Goal: Entertainment & Leisure: Consume media (video, audio)

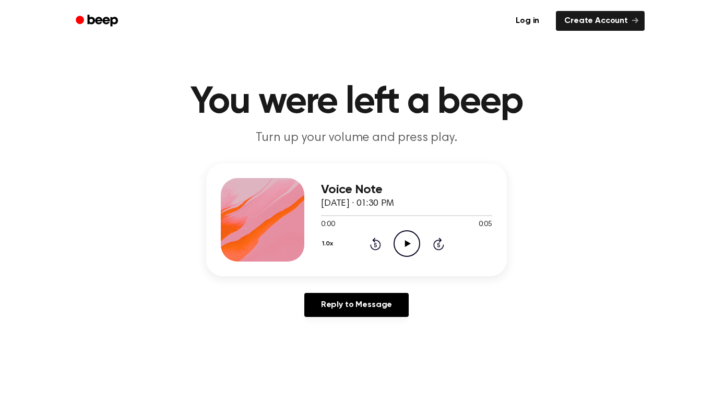
click at [411, 255] on circle at bounding box center [407, 244] width 26 height 26
drag, startPoint x: 411, startPoint y: 255, endPoint x: 410, endPoint y: 247, distance: 8.4
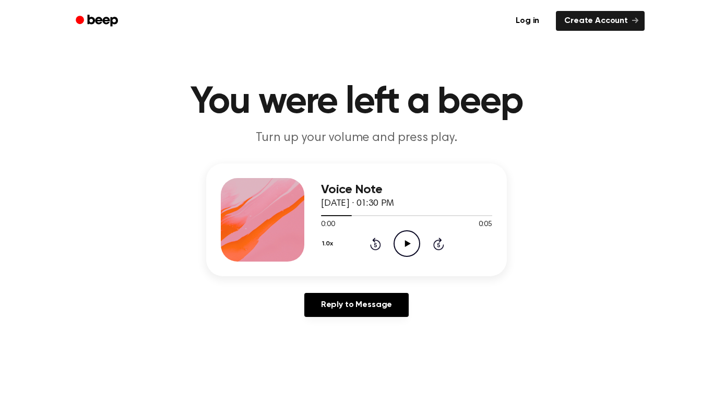
click at [410, 247] on icon "Play Audio" at bounding box center [407, 243] width 27 height 27
click at [400, 242] on icon "Play Audio" at bounding box center [407, 243] width 27 height 27
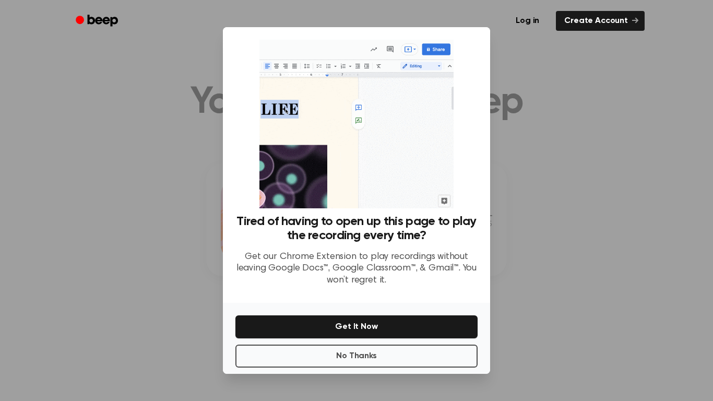
click at [546, 236] on div at bounding box center [356, 200] width 713 height 401
click at [513, 318] on div at bounding box center [356, 200] width 713 height 401
click at [675, 178] on div at bounding box center [356, 200] width 713 height 401
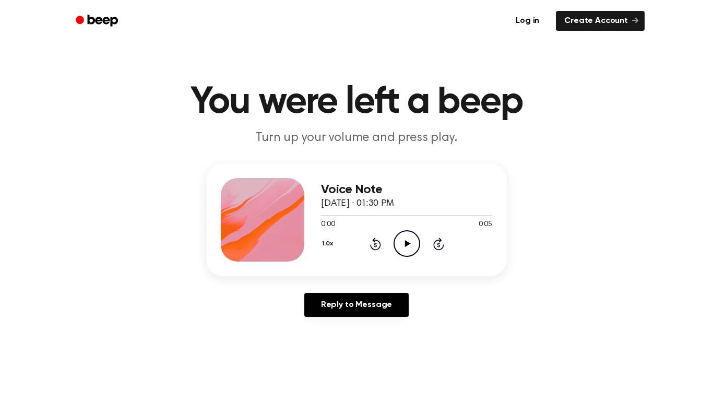
click at [321, 270] on div "Voice Note [DATE] · 01:30 PM 0:00 0:05 Your browser does not support the [objec…" at bounding box center [356, 219] width 301 height 113
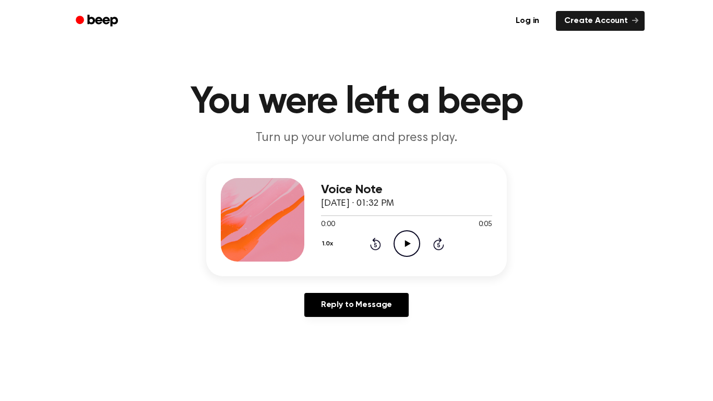
click at [417, 244] on icon "Play Audio" at bounding box center [407, 243] width 27 height 27
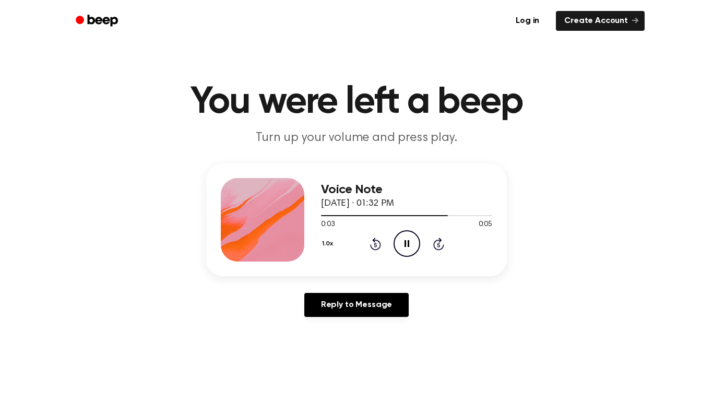
click at [417, 244] on icon "Pause Audio" at bounding box center [407, 243] width 27 height 27
click at [417, 244] on icon "Play Audio" at bounding box center [407, 243] width 27 height 27
click at [544, 369] on main "You were left a beep Turn up your volume and press play. Voice Note September 1…" at bounding box center [356, 322] width 713 height 644
click at [377, 243] on icon "Rewind 5 seconds" at bounding box center [375, 244] width 11 height 14
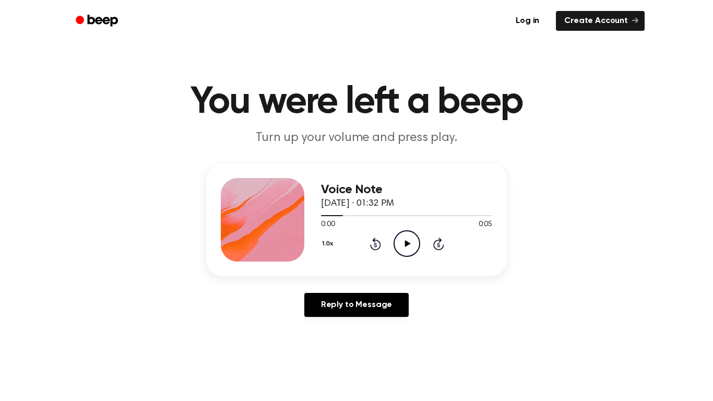
click at [379, 245] on icon "Rewind 5 seconds" at bounding box center [375, 244] width 11 height 14
click at [405, 238] on icon "Play Audio" at bounding box center [407, 243] width 27 height 27
click at [439, 245] on icon "Skip 5 seconds" at bounding box center [438, 244] width 11 height 14
click at [372, 247] on icon at bounding box center [375, 244] width 11 height 13
click at [402, 245] on icon "Play Audio" at bounding box center [407, 243] width 27 height 27
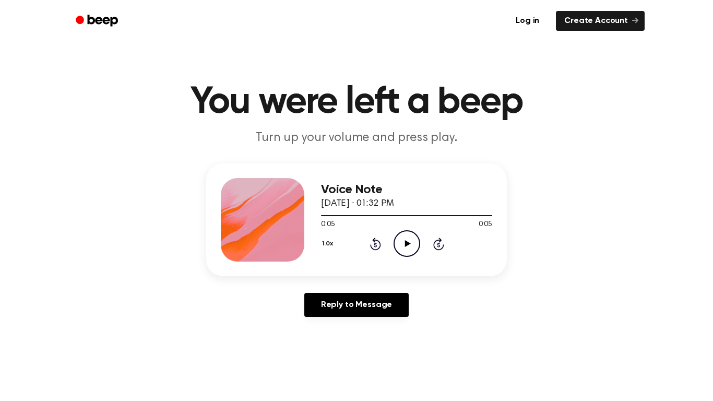
click at [373, 246] on icon "Rewind 5 seconds" at bounding box center [375, 244] width 11 height 14
drag, startPoint x: 343, startPoint y: 217, endPoint x: 382, endPoint y: 219, distance: 39.8
click at [382, 219] on div "0:00 0:05 Your browser does not support the [object Object] element." at bounding box center [406, 220] width 171 height 19
click at [347, 212] on div at bounding box center [406, 215] width 171 height 8
click at [357, 215] on div at bounding box center [406, 215] width 171 height 1
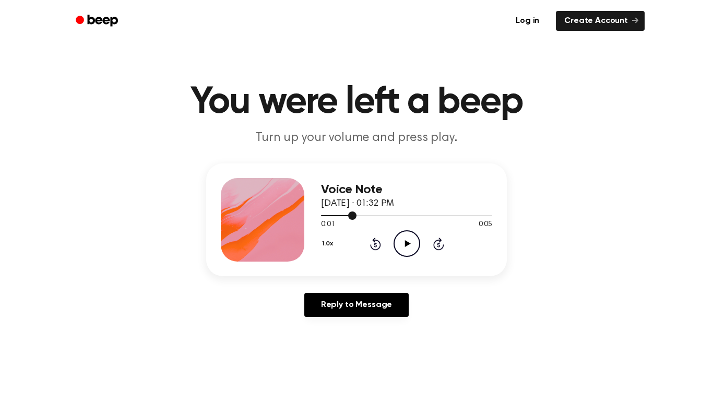
click at [376, 216] on div at bounding box center [406, 215] width 171 height 1
click at [402, 220] on div "0:01 0:05" at bounding box center [406, 224] width 171 height 11
click at [391, 214] on div at bounding box center [406, 215] width 171 height 8
click at [409, 253] on icon "Play Audio" at bounding box center [407, 243] width 27 height 27
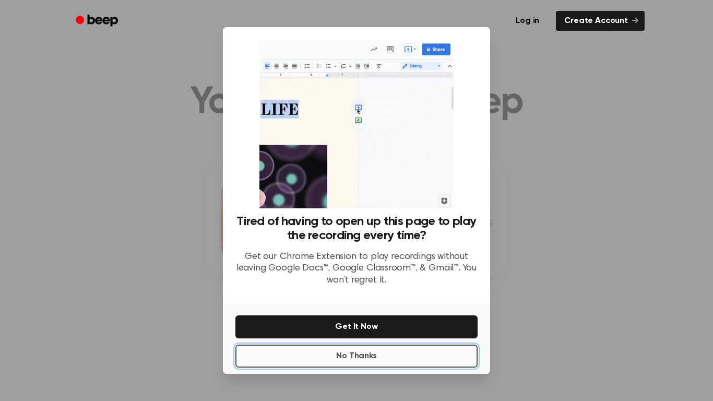
click at [328, 351] on button "No Thanks" at bounding box center [356, 356] width 242 height 23
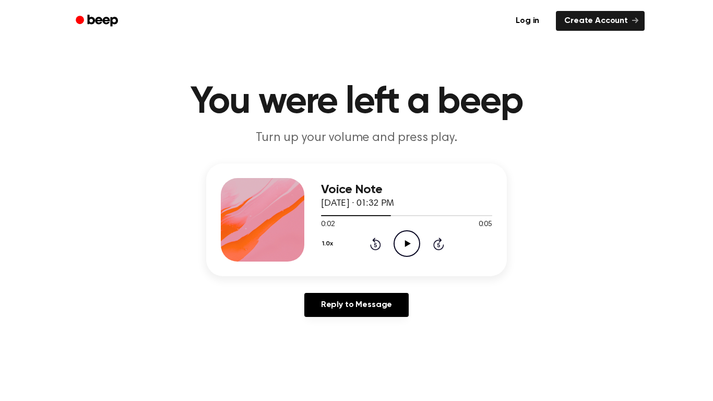
click at [405, 240] on icon "Play Audio" at bounding box center [407, 243] width 27 height 27
click at [386, 241] on div "1.0x Rewind 5 seconds Play Audio Skip 5 seconds" at bounding box center [406, 243] width 171 height 27
click at [384, 241] on div "1.0x Rewind 5 seconds Play Audio Skip 5 seconds" at bounding box center [406, 243] width 171 height 27
click at [379, 241] on icon at bounding box center [375, 244] width 11 height 13
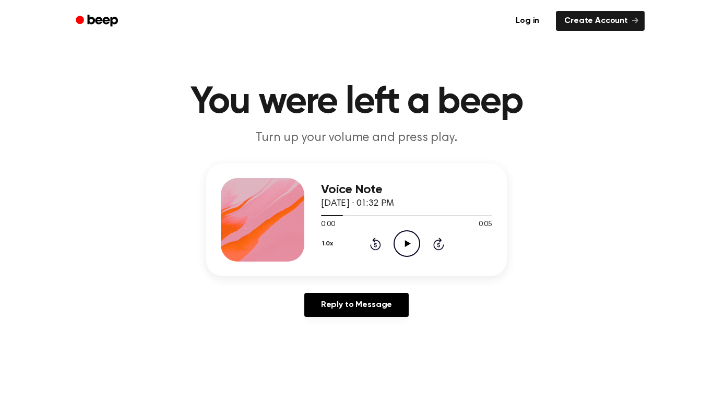
click at [399, 240] on icon "Play Audio" at bounding box center [407, 243] width 27 height 27
click at [439, 243] on icon "Skip 5 seconds" at bounding box center [438, 244] width 11 height 14
click at [399, 239] on icon "Play Audio" at bounding box center [407, 243] width 27 height 27
click at [406, 240] on icon "Play Audio" at bounding box center [407, 243] width 27 height 27
click at [377, 245] on icon "Rewind 5 seconds" at bounding box center [375, 244] width 11 height 14
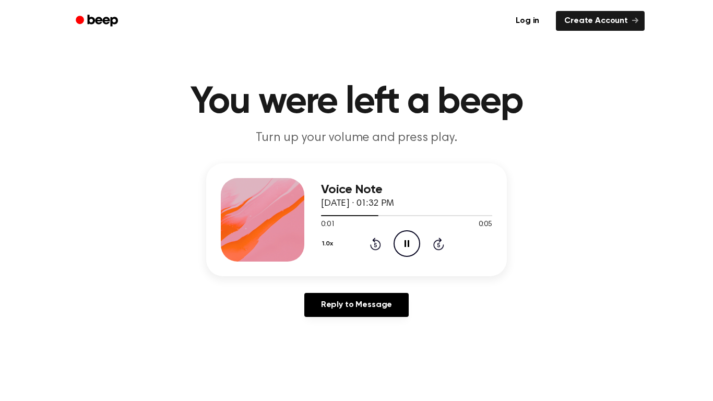
click at [379, 246] on icon at bounding box center [375, 244] width 11 height 13
click at [379, 247] on icon at bounding box center [375, 244] width 11 height 13
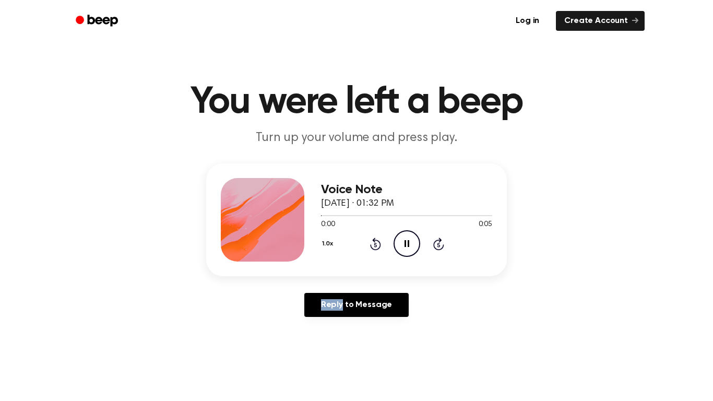
click at [379, 247] on icon at bounding box center [375, 244] width 11 height 13
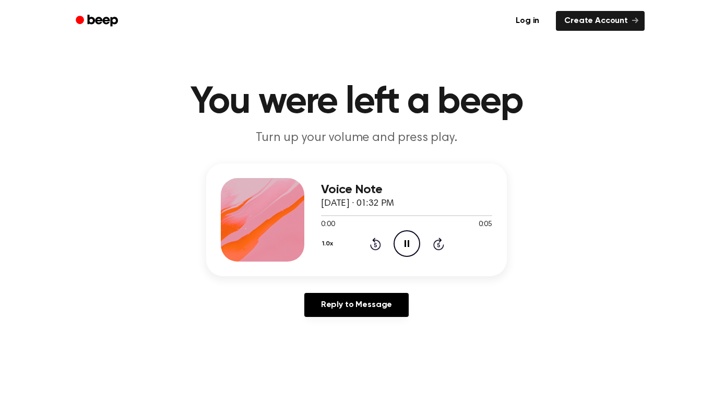
click at [379, 247] on icon at bounding box center [375, 244] width 11 height 13
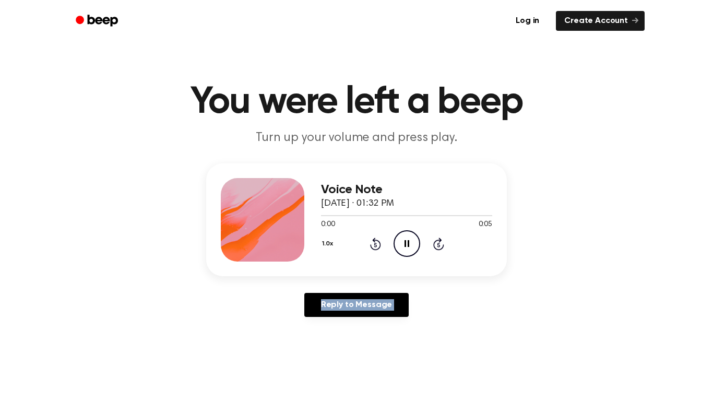
click at [379, 247] on icon at bounding box center [375, 244] width 11 height 13
click at [379, 246] on icon at bounding box center [375, 244] width 11 height 13
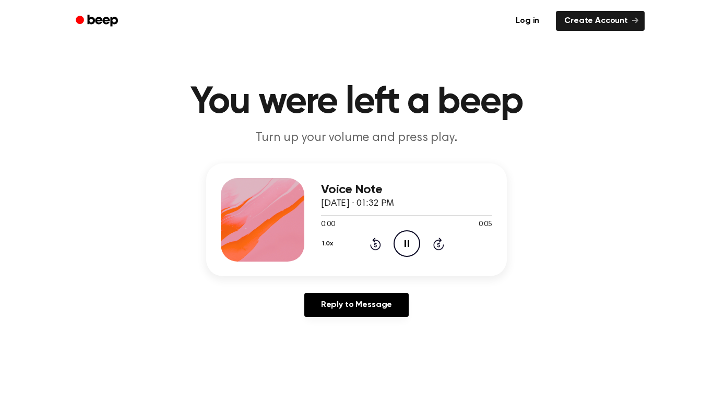
click at [379, 246] on icon at bounding box center [375, 244] width 11 height 13
click at [402, 250] on icon "Pause Audio" at bounding box center [407, 243] width 27 height 27
click at [402, 250] on icon "Play Audio" at bounding box center [407, 243] width 27 height 27
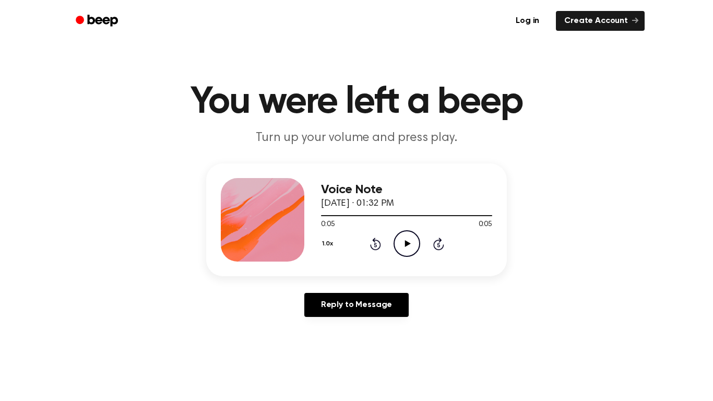
click at [463, 359] on main "You were left a beep Turn up your volume and press play. Voice Note September 1…" at bounding box center [356, 322] width 713 height 644
click at [463, 360] on main "You were left a beep Turn up your volume and press play. Voice Note September 1…" at bounding box center [356, 322] width 713 height 644
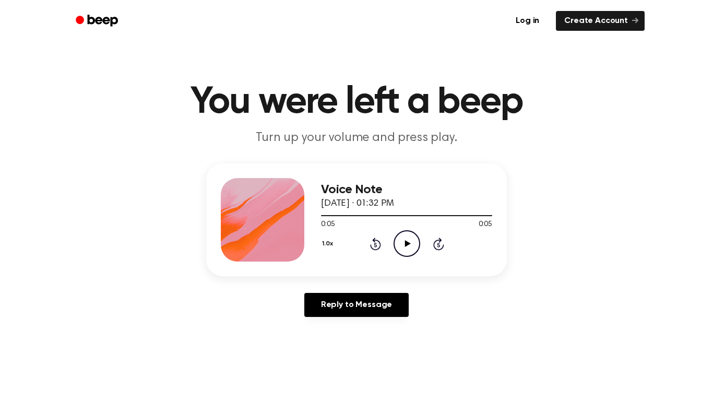
click at [463, 360] on main "You were left a beep Turn up your volume and press play. Voice Note September 1…" at bounding box center [356, 322] width 713 height 644
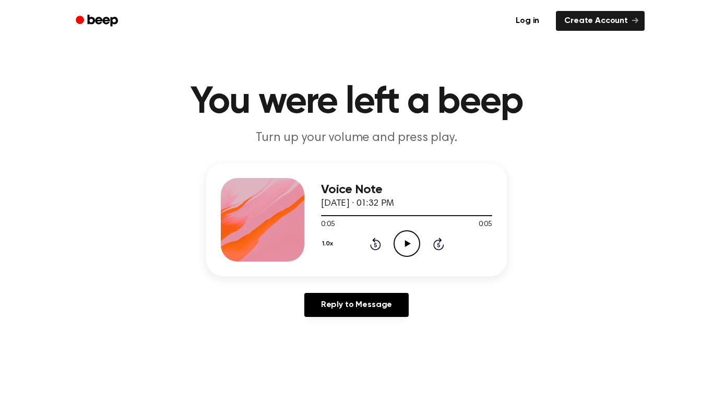
click at [463, 360] on main "You were left a beep Turn up your volume and press play. Voice Note September 1…" at bounding box center [356, 322] width 713 height 644
